Goal: Find specific page/section: Find specific page/section

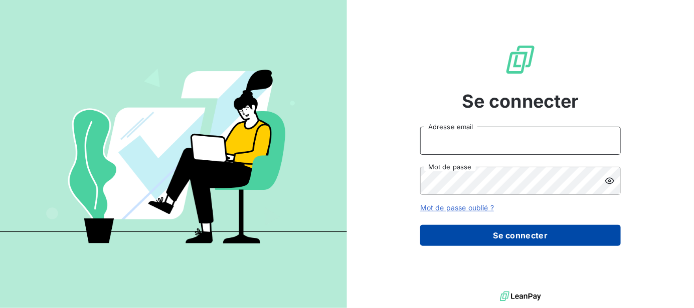
type input "pruja@serpe.fr"
click at [483, 235] on button "Se connecter" at bounding box center [520, 235] width 201 height 21
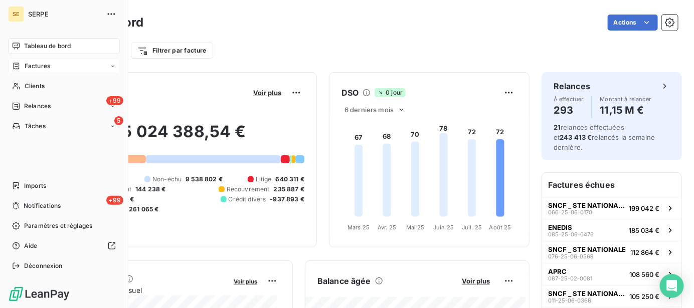
click at [30, 67] on span "Factures" at bounding box center [38, 66] width 26 height 9
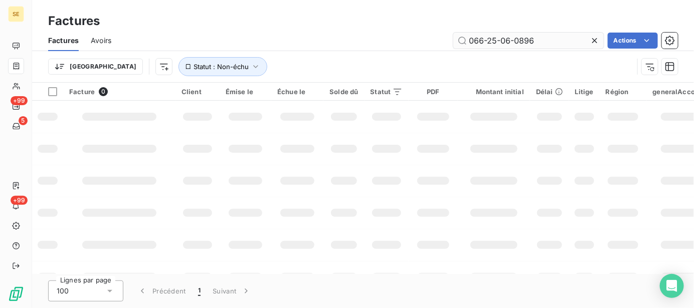
drag, startPoint x: 539, startPoint y: 39, endPoint x: 462, endPoint y: 35, distance: 77.4
click at [462, 35] on input "066-25-06-0896" at bounding box center [528, 41] width 150 height 16
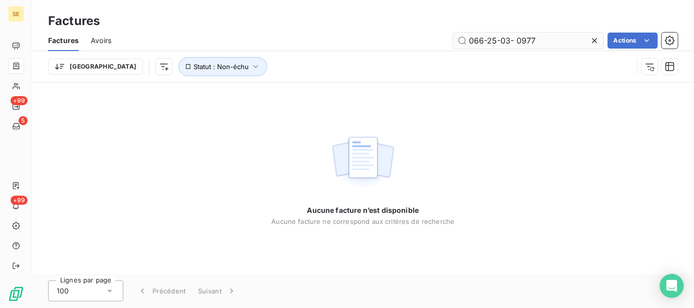
click at [516, 41] on input "066-25-03- 0977" at bounding box center [528, 41] width 150 height 16
type input "066-25-03-0977"
